Goal: Transaction & Acquisition: Download file/media

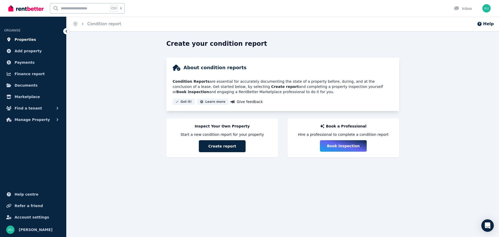
click at [17, 40] on span "Properties" at bounding box center [26, 39] width 22 height 6
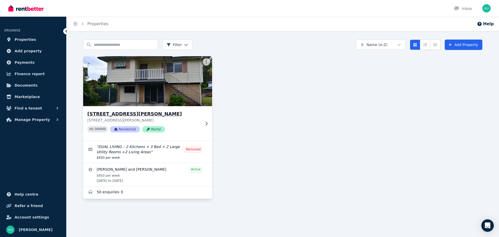
click at [162, 105] on img at bounding box center [147, 81] width 135 height 52
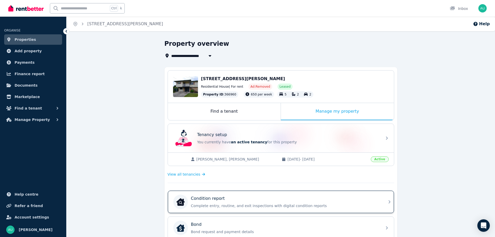
scroll to position [104, 0]
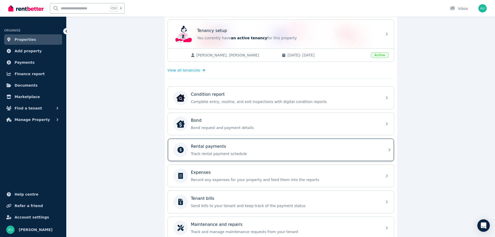
click at [212, 149] on p "Rental payments" at bounding box center [208, 146] width 35 height 6
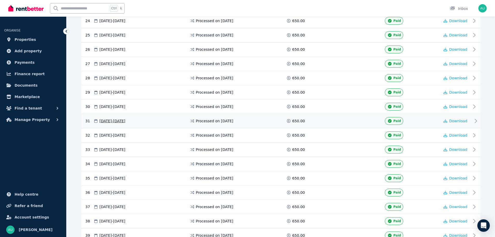
scroll to position [597, 0]
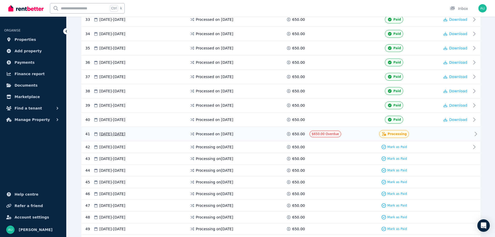
click at [207, 134] on span "Processed on [DATE]" at bounding box center [214, 133] width 37 height 5
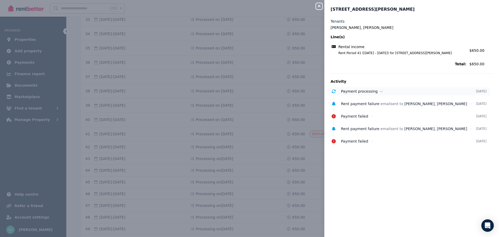
click at [379, 90] on icon at bounding box center [380, 91] width 3 height 4
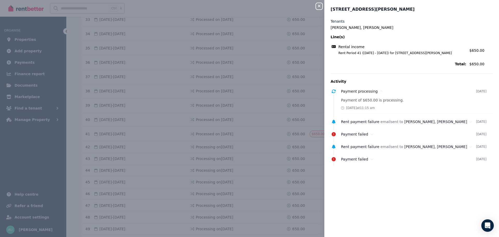
click at [318, 7] on icon "button" at bounding box center [319, 6] width 3 height 3
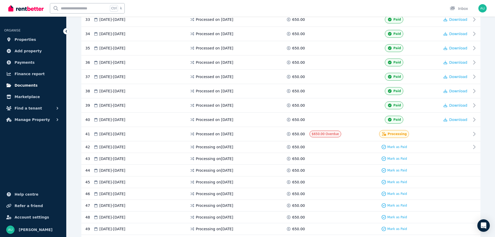
click at [24, 83] on span "Documents" at bounding box center [26, 85] width 23 height 6
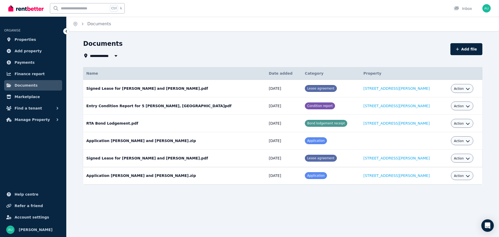
click at [454, 157] on button "Action" at bounding box center [462, 158] width 16 height 4
click at [427, 187] on link "Download" at bounding box center [446, 188] width 50 height 9
click at [465, 124] on icon "button" at bounding box center [467, 123] width 4 height 4
click at [429, 153] on link "Download" at bounding box center [446, 153] width 50 height 9
